Goal: Transaction & Acquisition: Purchase product/service

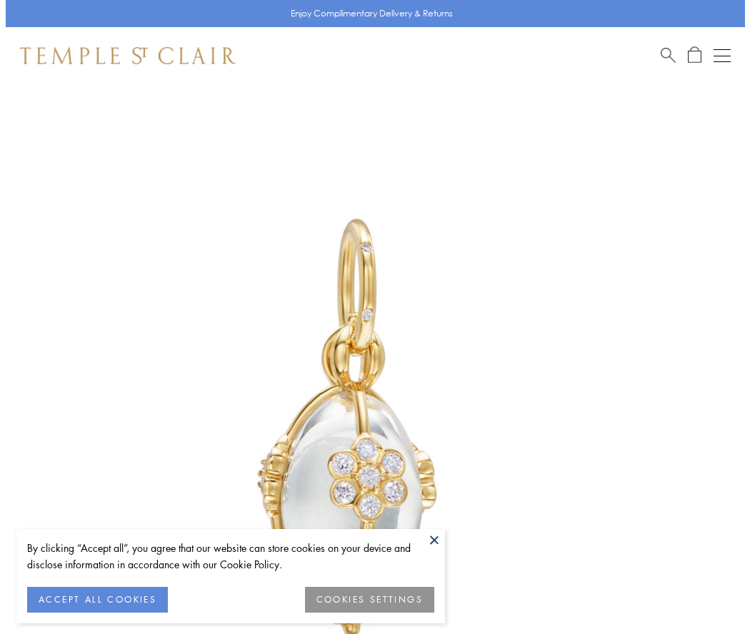
scroll to position [43, 0]
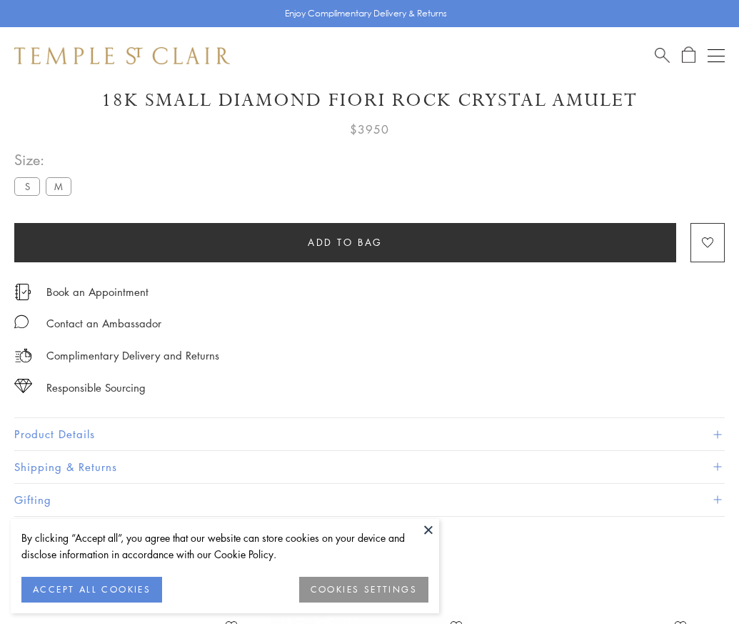
click at [345, 241] on span "Add to bag" at bounding box center [345, 242] width 75 height 16
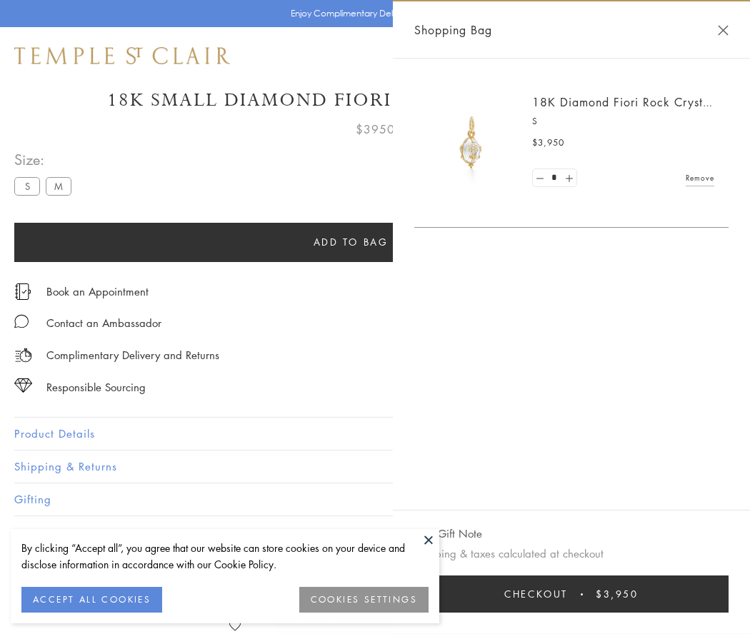
click at [568, 594] on span "Checkout" at bounding box center [536, 594] width 64 height 16
